Goal: Task Accomplishment & Management: Use online tool/utility

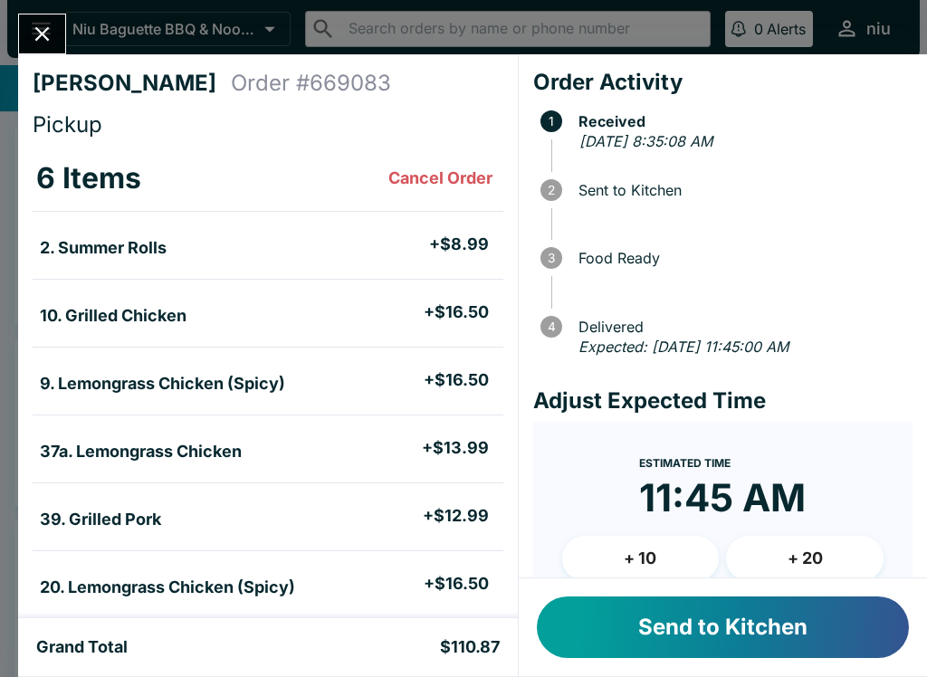
click at [613, 628] on button "Send to Kitchen" at bounding box center [723, 628] width 372 height 62
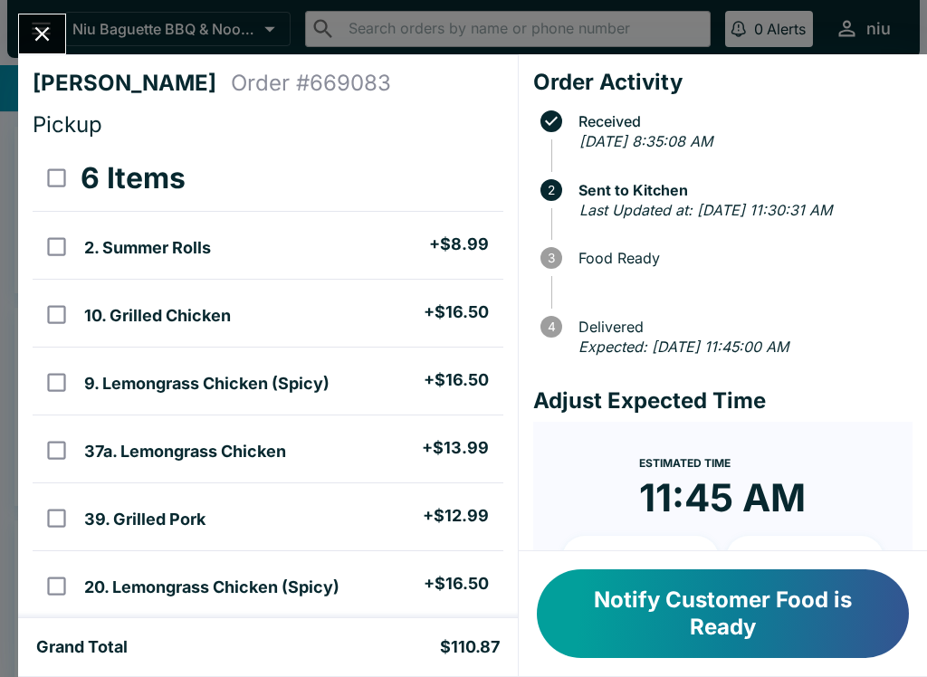
click at [628, 625] on button "Notify Customer Food is Ready" at bounding box center [723, 614] width 372 height 89
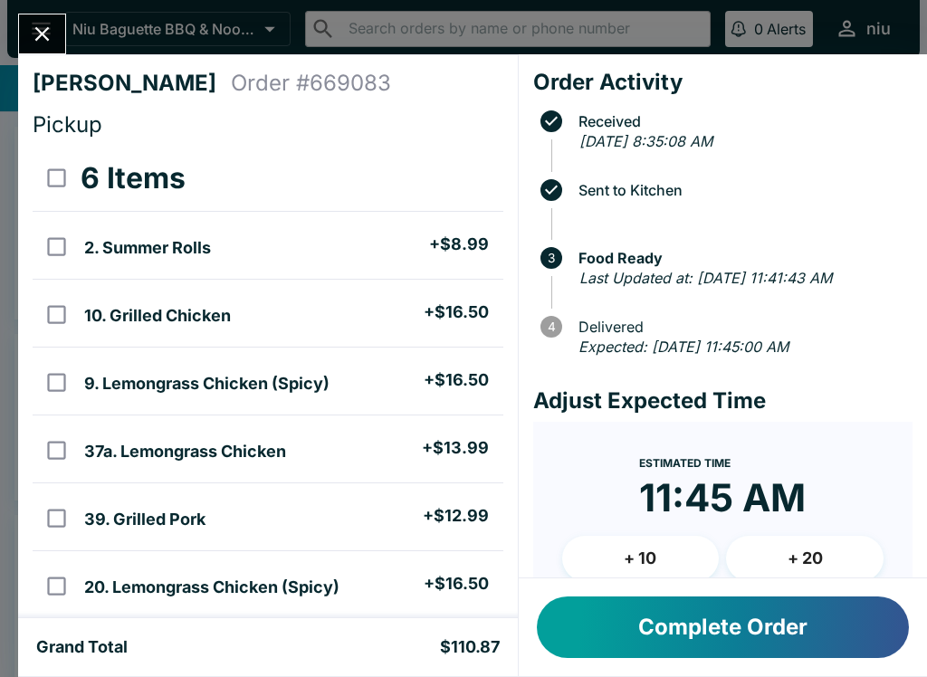
click at [674, 611] on button "Complete Order" at bounding box center [723, 628] width 372 height 62
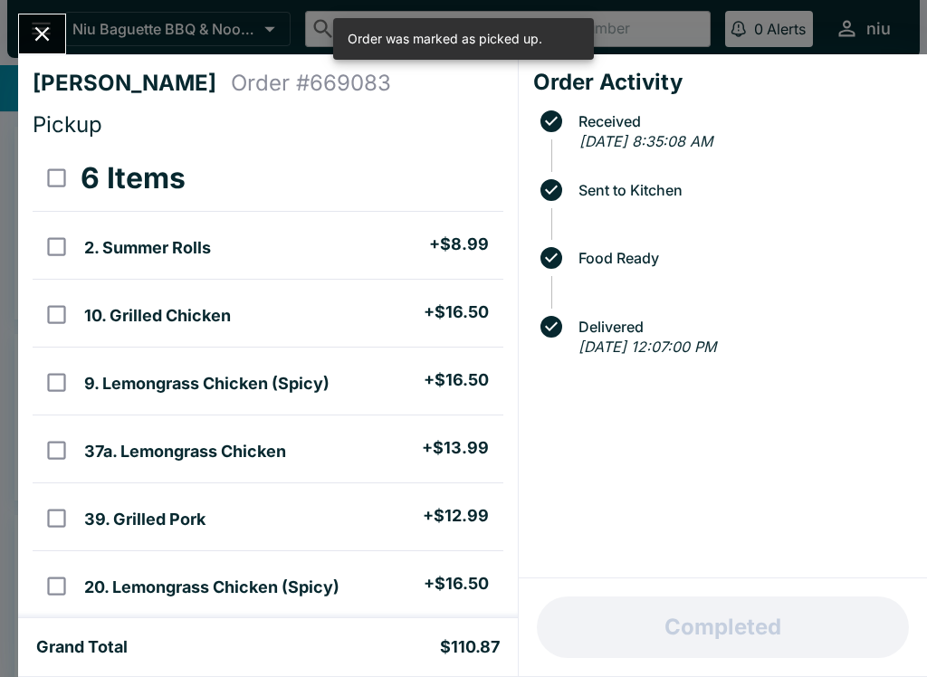
click at [30, 31] on icon "Close" at bounding box center [42, 34] width 24 height 24
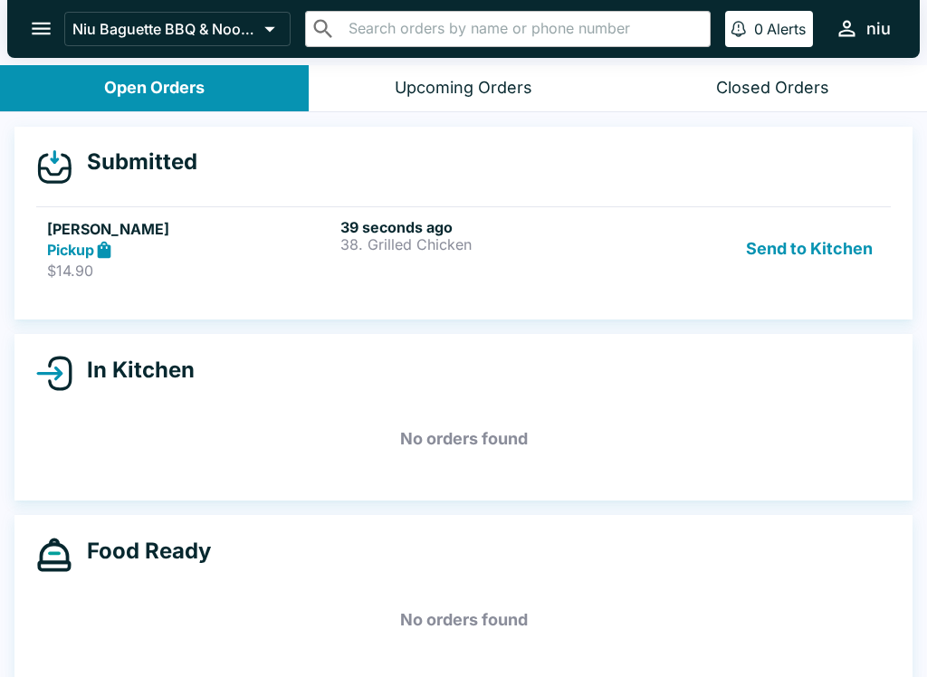
click at [315, 253] on div "Pickup" at bounding box center [190, 250] width 286 height 21
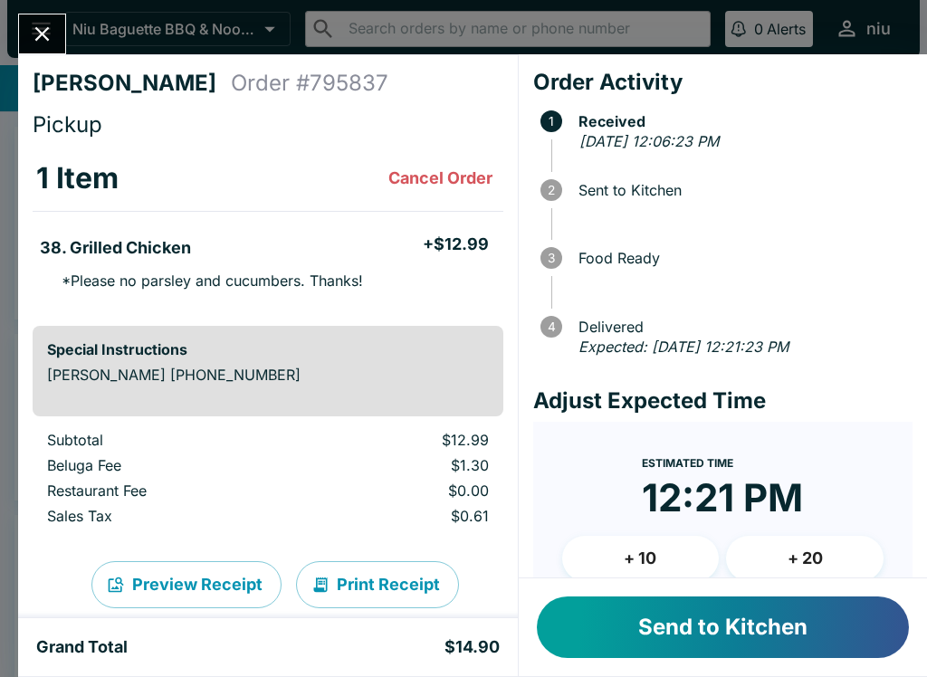
click at [627, 627] on button "Send to Kitchen" at bounding box center [723, 628] width 372 height 62
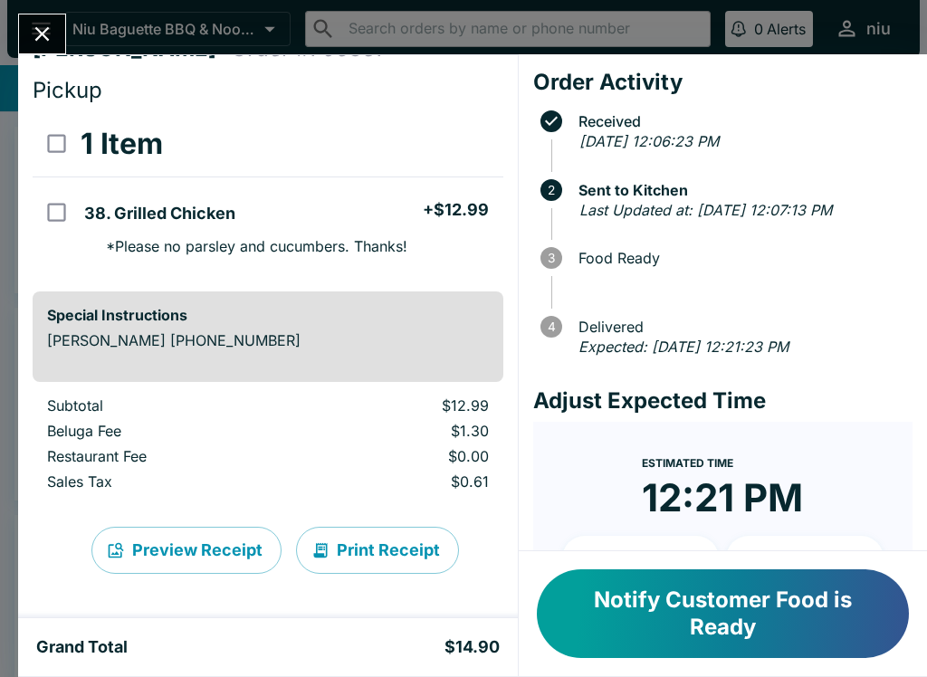
scroll to position [34, 0]
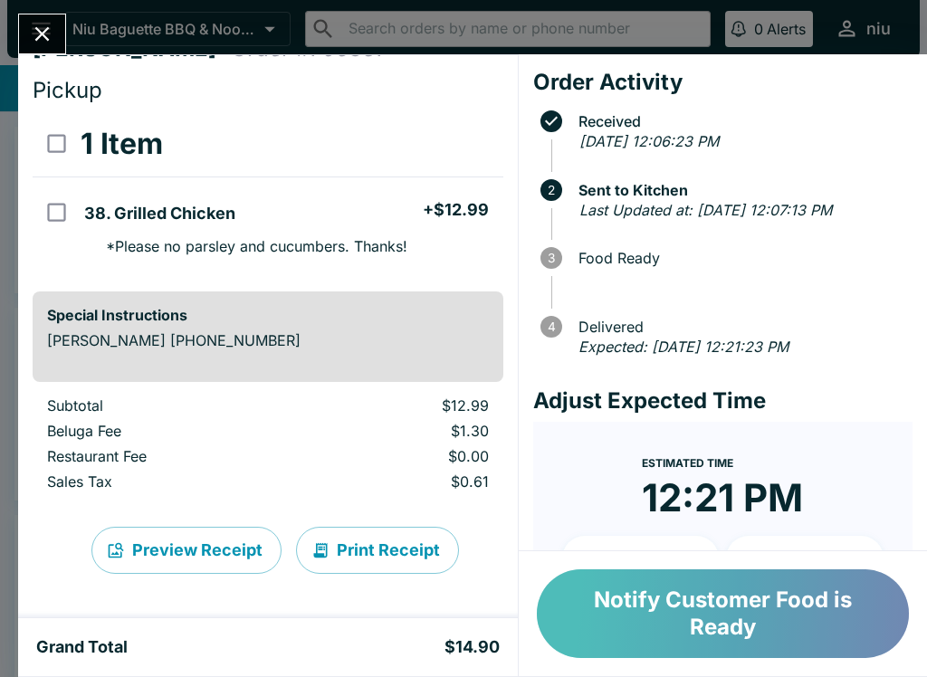
click at [669, 614] on button "Notify Customer Food is Ready" at bounding box center [723, 614] width 372 height 89
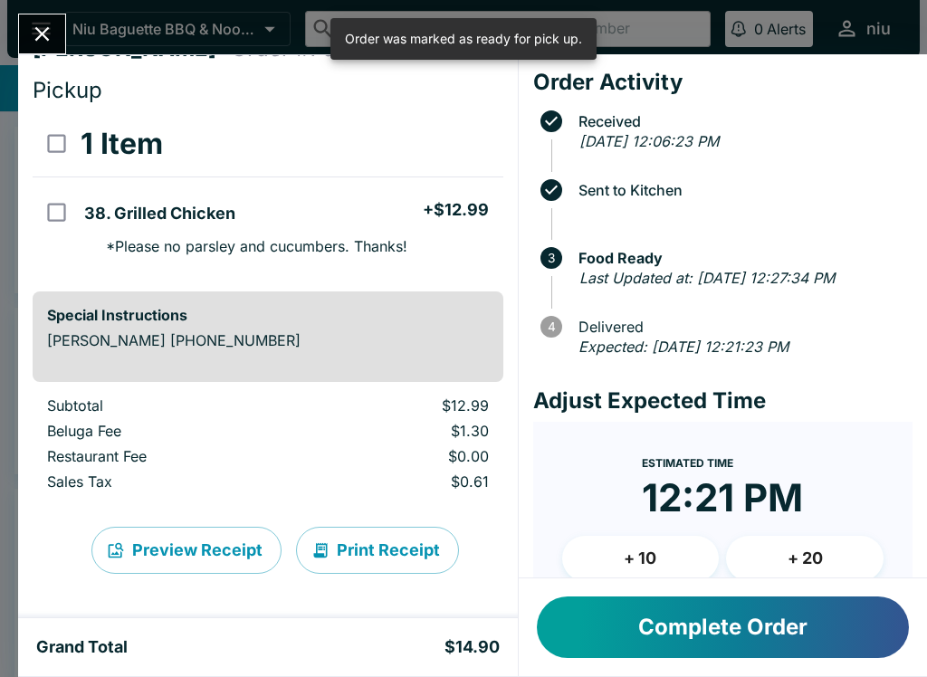
click at [44, 21] on button "Close" at bounding box center [42, 33] width 46 height 39
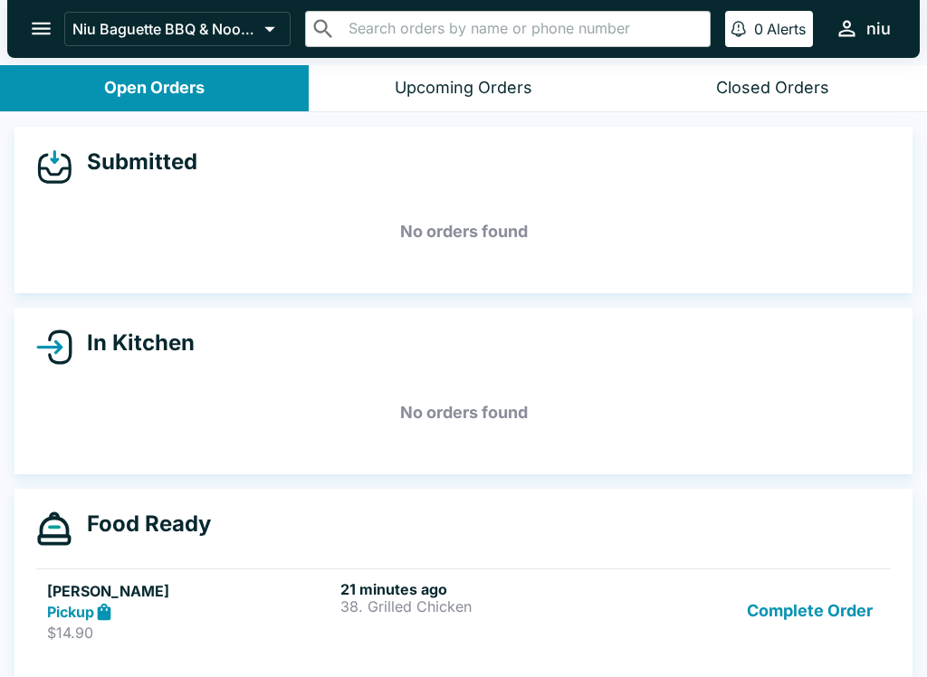
click at [772, 605] on button "Complete Order" at bounding box center [810, 612] width 140 height 62
